Goal: Task Accomplishment & Management: Use online tool/utility

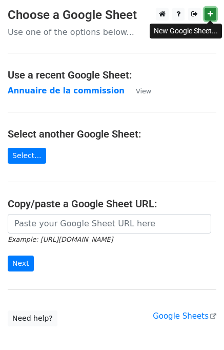
click at [209, 13] on icon at bounding box center [211, 13] width 6 height 7
click at [212, 17] on icon at bounding box center [211, 13] width 6 height 7
click at [77, 30] on p "Use one of the options below..." at bounding box center [112, 32] width 209 height 11
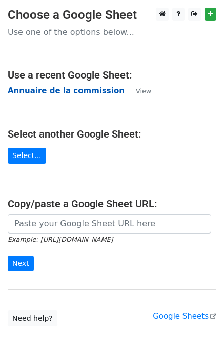
click at [62, 89] on strong "Annuaire de la commission" at bounding box center [66, 90] width 117 height 9
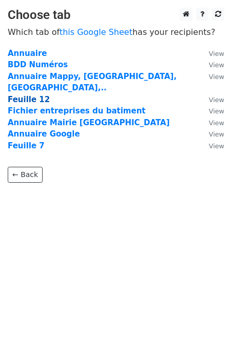
click at [25, 95] on strong "Feuille 12" at bounding box center [29, 99] width 42 height 9
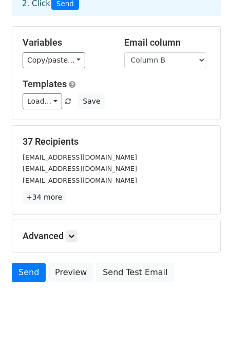
scroll to position [78, 0]
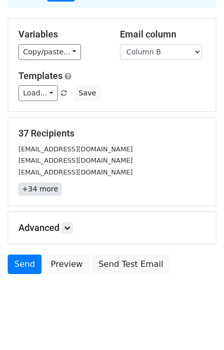
click at [36, 191] on link "+34 more" at bounding box center [39, 189] width 43 height 13
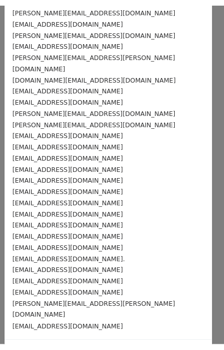
scroll to position [0, 0]
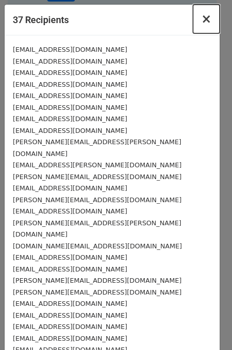
click at [201, 19] on span "×" at bounding box center [206, 19] width 10 height 14
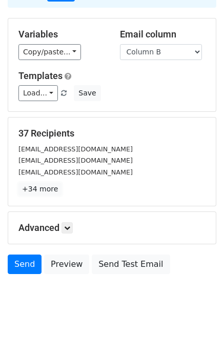
scroll to position [88, 0]
